Goal: Transaction & Acquisition: Purchase product/service

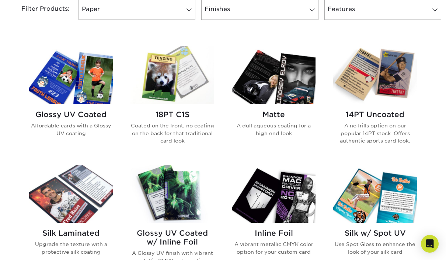
scroll to position [325, 0]
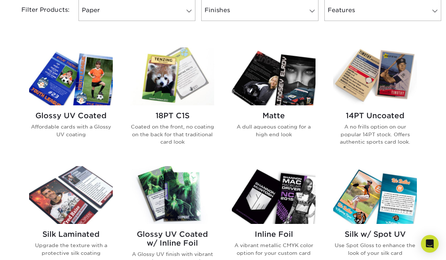
click at [269, 86] on img at bounding box center [274, 77] width 84 height 58
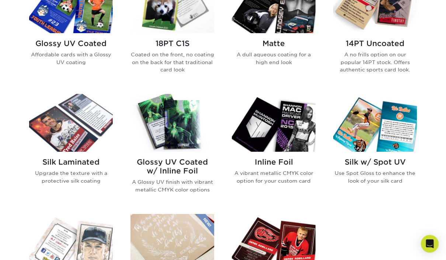
scroll to position [7, 0]
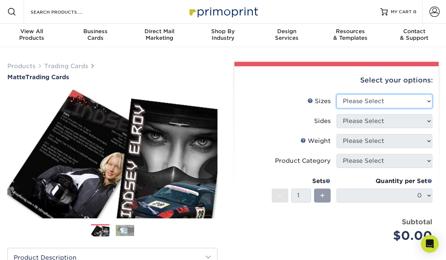
select select "2.50x3.50"
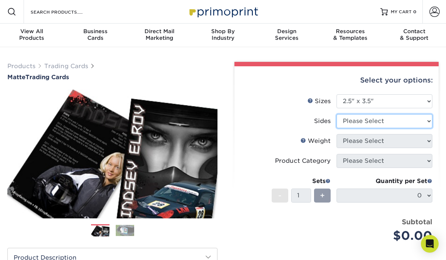
select select "13abbda7-1d64-4f25-8bb2-c179b224825d"
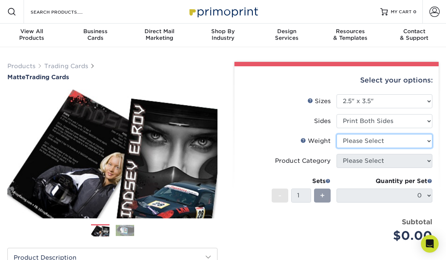
select select "16PT"
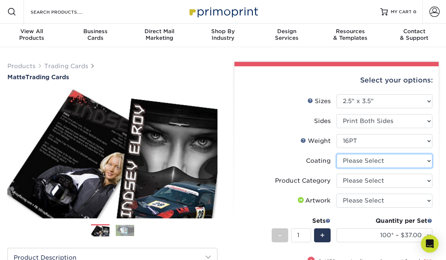
select select "121bb7b5-3b4d-429f-bd8d-bbf80e953313"
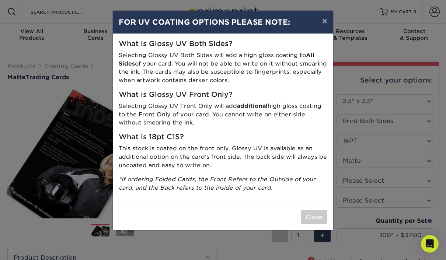
click at [311, 211] on button "Close" at bounding box center [314, 218] width 27 height 14
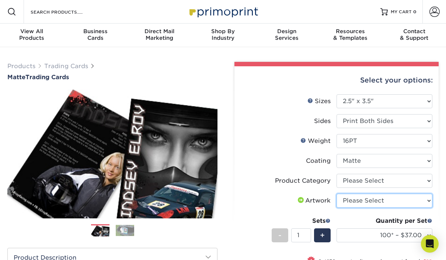
select select "upload"
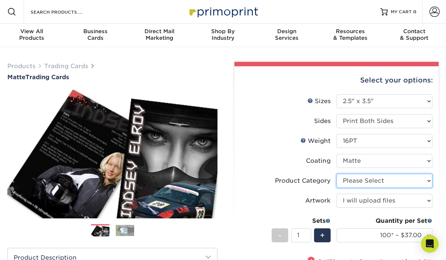
select select "c2f9bce9-36c2-409d-b101-c29d9d031e18"
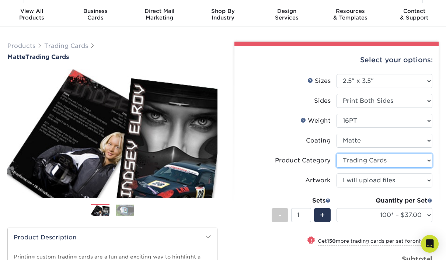
scroll to position [46, 0]
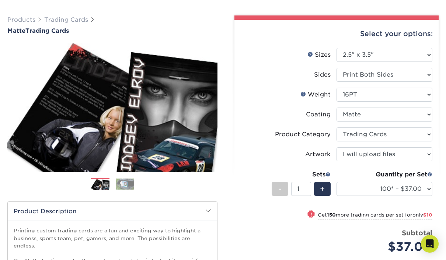
drag, startPoint x: 425, startPoint y: 188, endPoint x: 277, endPoint y: 93, distance: 175.9
click at [277, 94] on label "Weight Help Weight" at bounding box center [289, 95] width 96 height 14
